Goal: Transaction & Acquisition: Subscribe to service/newsletter

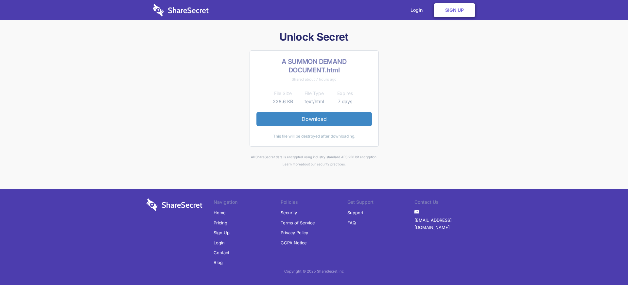
click at [222, 232] on link "Sign Up" at bounding box center [222, 232] width 16 height 10
click at [455, 10] on link "Sign Up" at bounding box center [455, 10] width 42 height 14
click at [418, 10] on link "Login" at bounding box center [418, 10] width 28 height 20
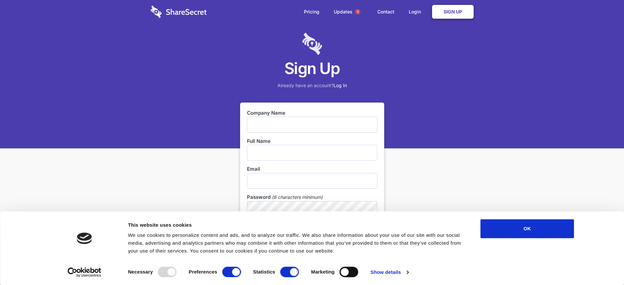
click at [452, 12] on link "Sign Up" at bounding box center [453, 12] width 42 height 14
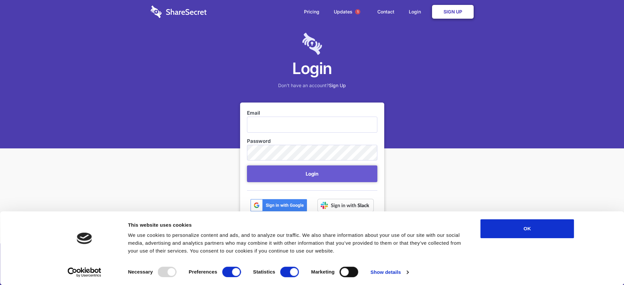
click at [452, 12] on link "Sign Up" at bounding box center [453, 12] width 42 height 14
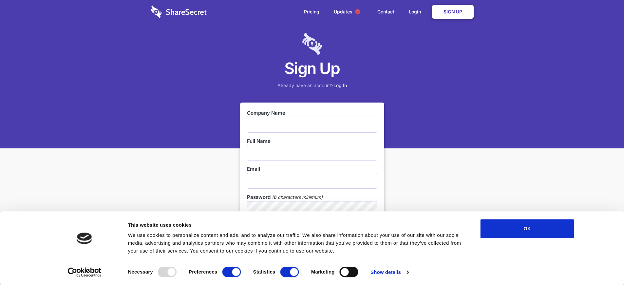
click at [452, 12] on link "Sign Up" at bounding box center [453, 12] width 42 height 14
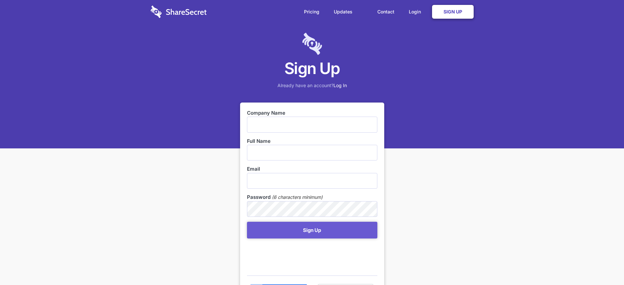
click at [452, 12] on link "Sign Up" at bounding box center [453, 12] width 42 height 14
